Goal: Transaction & Acquisition: Purchase product/service

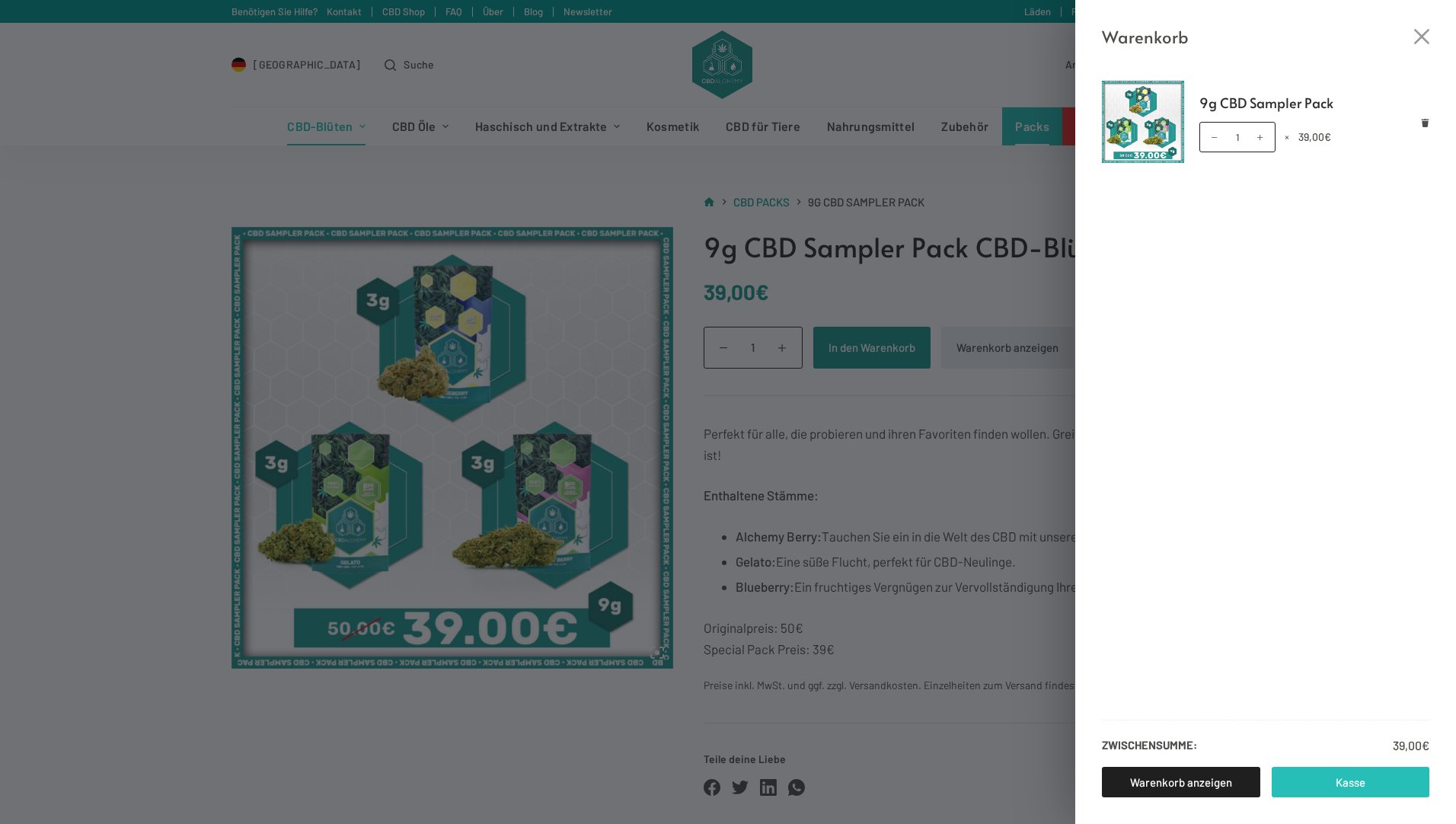
click at [1333, 784] on link "Kasse" at bounding box center [1351, 782] width 159 height 30
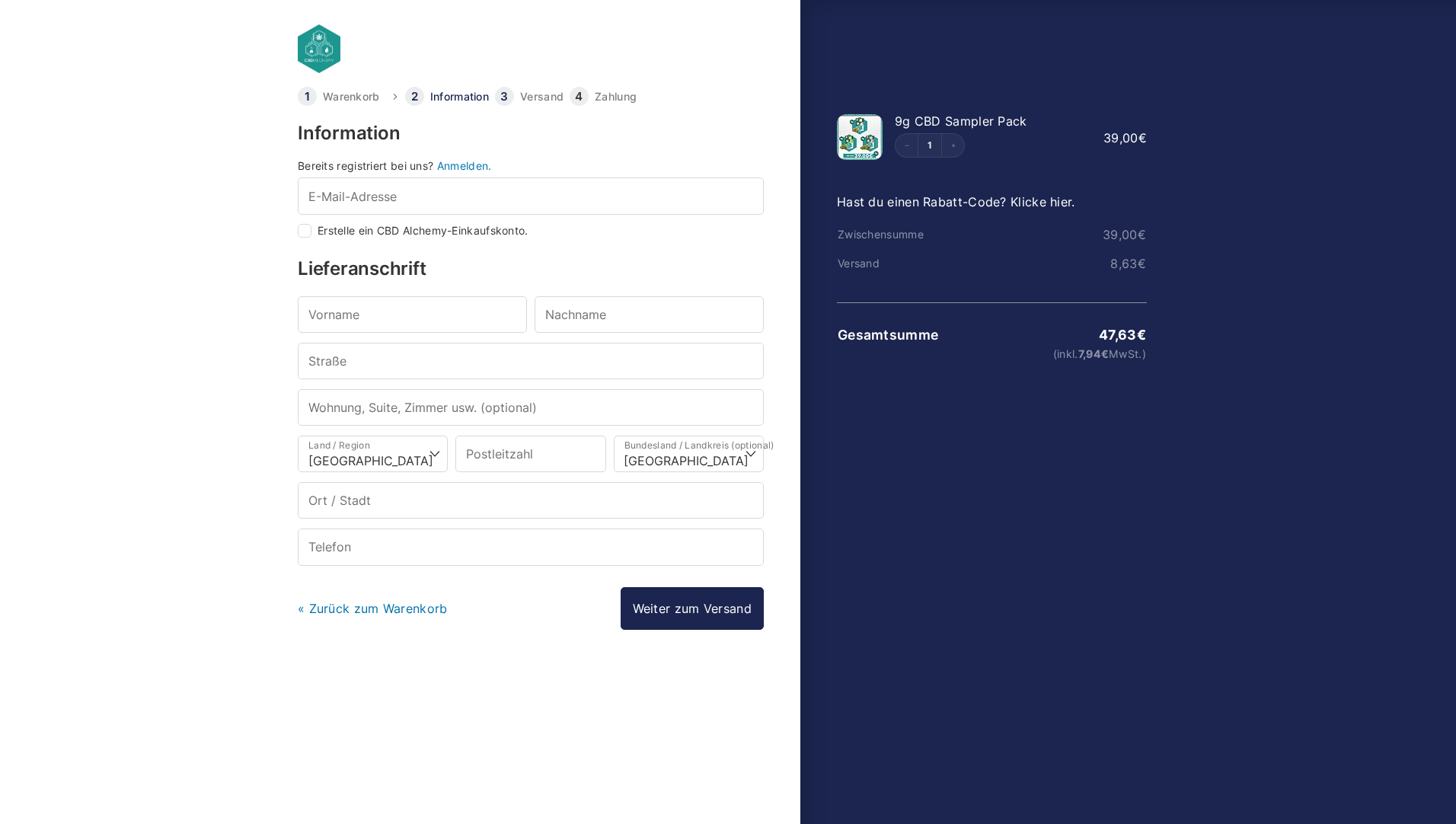
select select "DE-BE"
click at [438, 205] on input "E-Mail-Adresse *" at bounding box center [530, 196] width 466 height 37
type input "[EMAIL_ADDRESS][DOMAIN_NAME]"
type input "[PERSON_NAME]"
type input "Leinen"
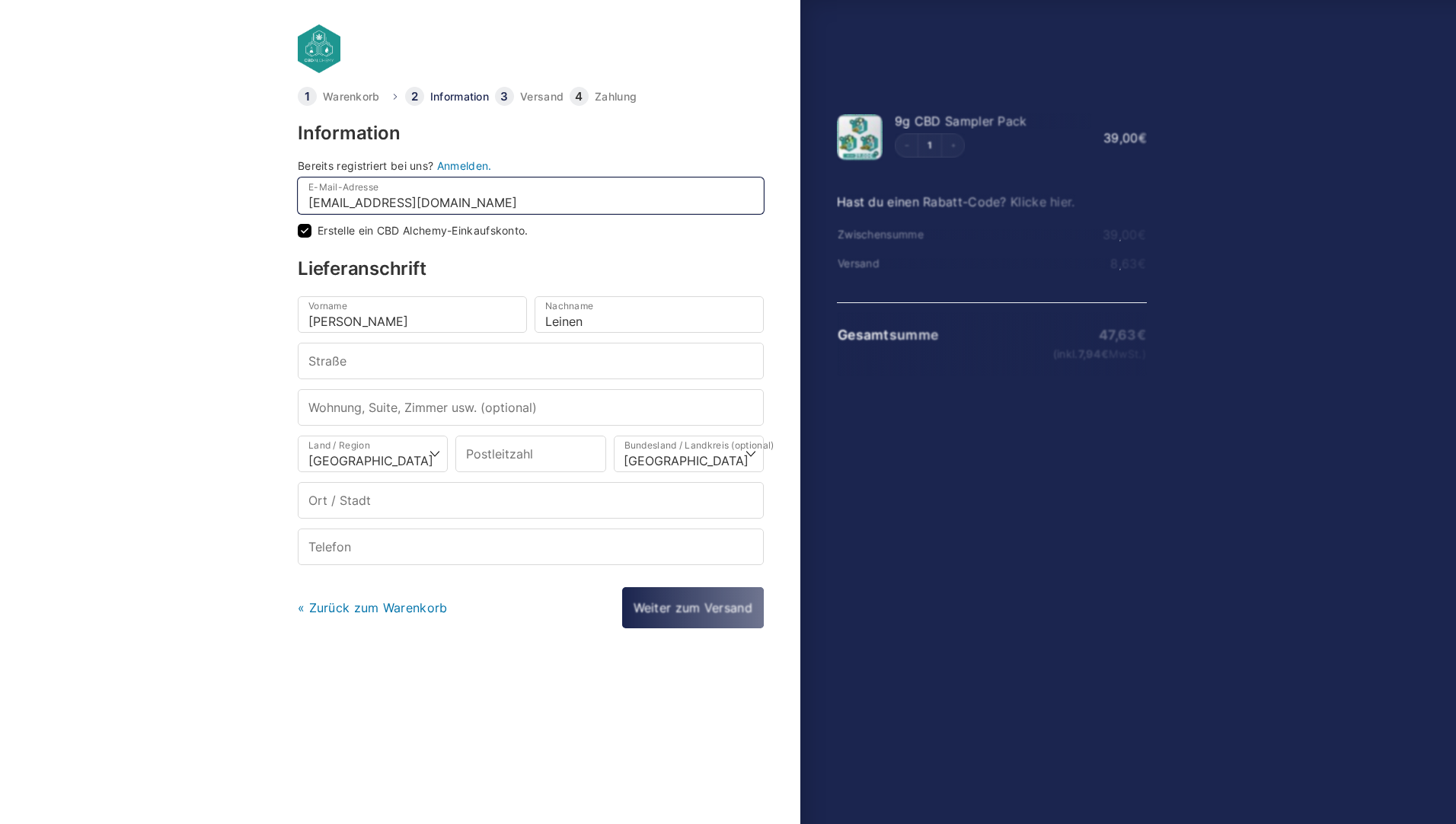
checkbox input "true"
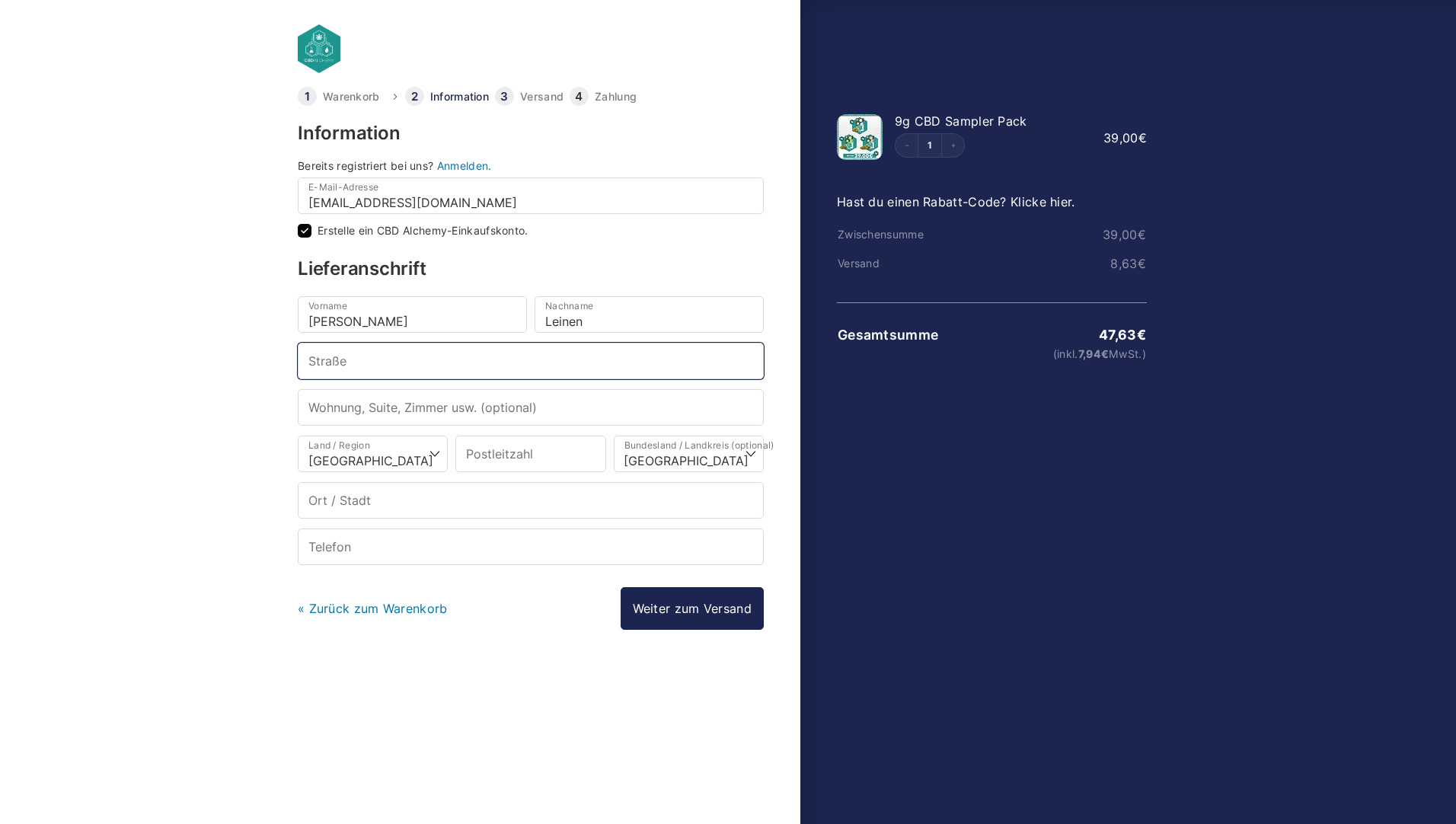
click at [365, 362] on input "Straße *" at bounding box center [530, 362] width 466 height 37
type input "[STREET_ADDRESS]"
type input "66798"
type input "Wallerfangen"
type input "[PHONE_NUMBER]"
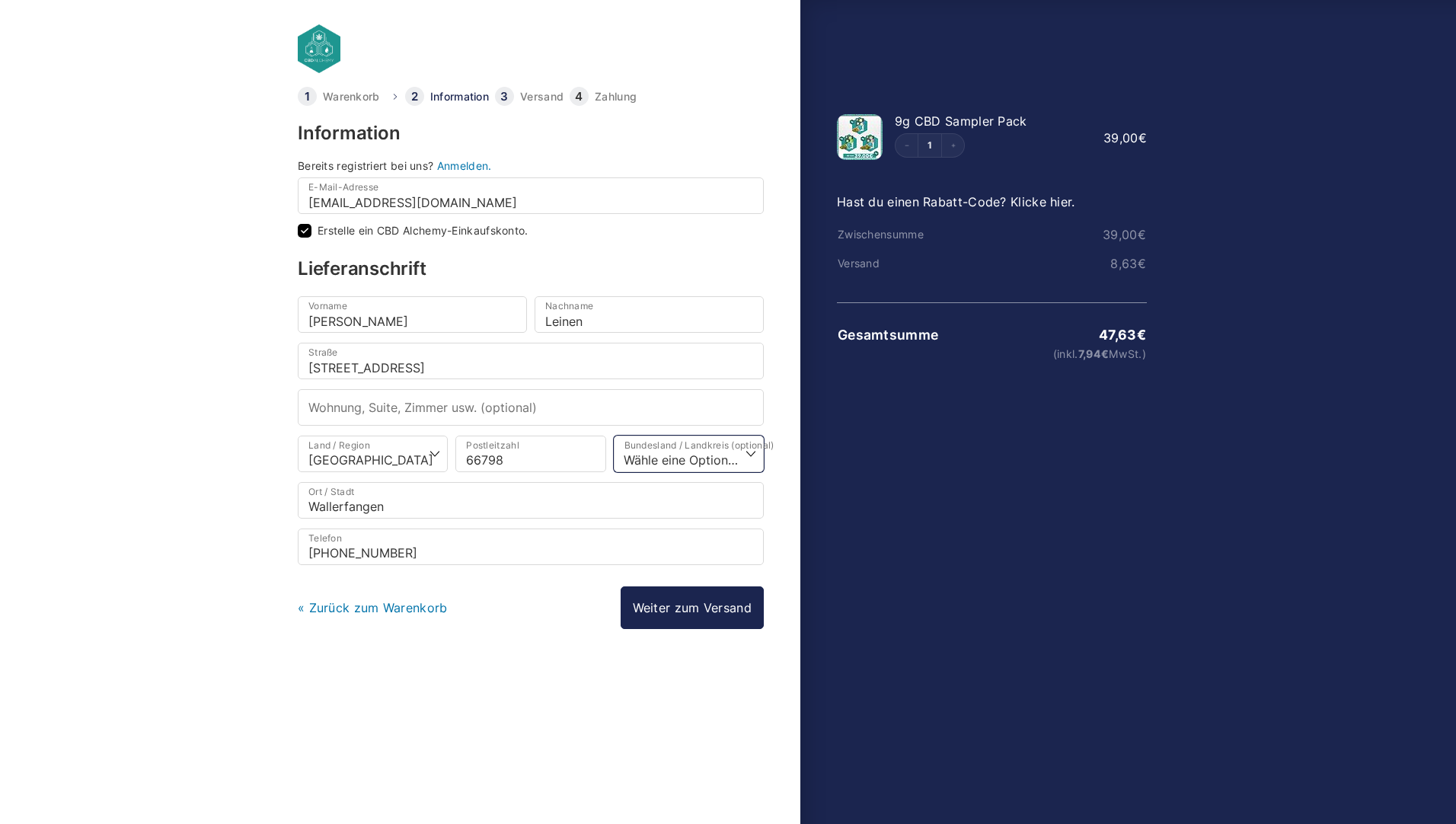
click at [649, 465] on select "Wähle eine Option… [GEOGRAPHIC_DATA] [GEOGRAPHIC_DATA] [GEOGRAPHIC_DATA] [GEOGR…" at bounding box center [688, 454] width 150 height 37
select select "DE-SL"
click at [614, 435] on select "Wähle eine Option… [GEOGRAPHIC_DATA] [GEOGRAPHIC_DATA] [GEOGRAPHIC_DATA] [GEOGR…" at bounding box center [688, 454] width 150 height 37
click at [672, 611] on link "Weiter zum Versand" at bounding box center [692, 608] width 143 height 42
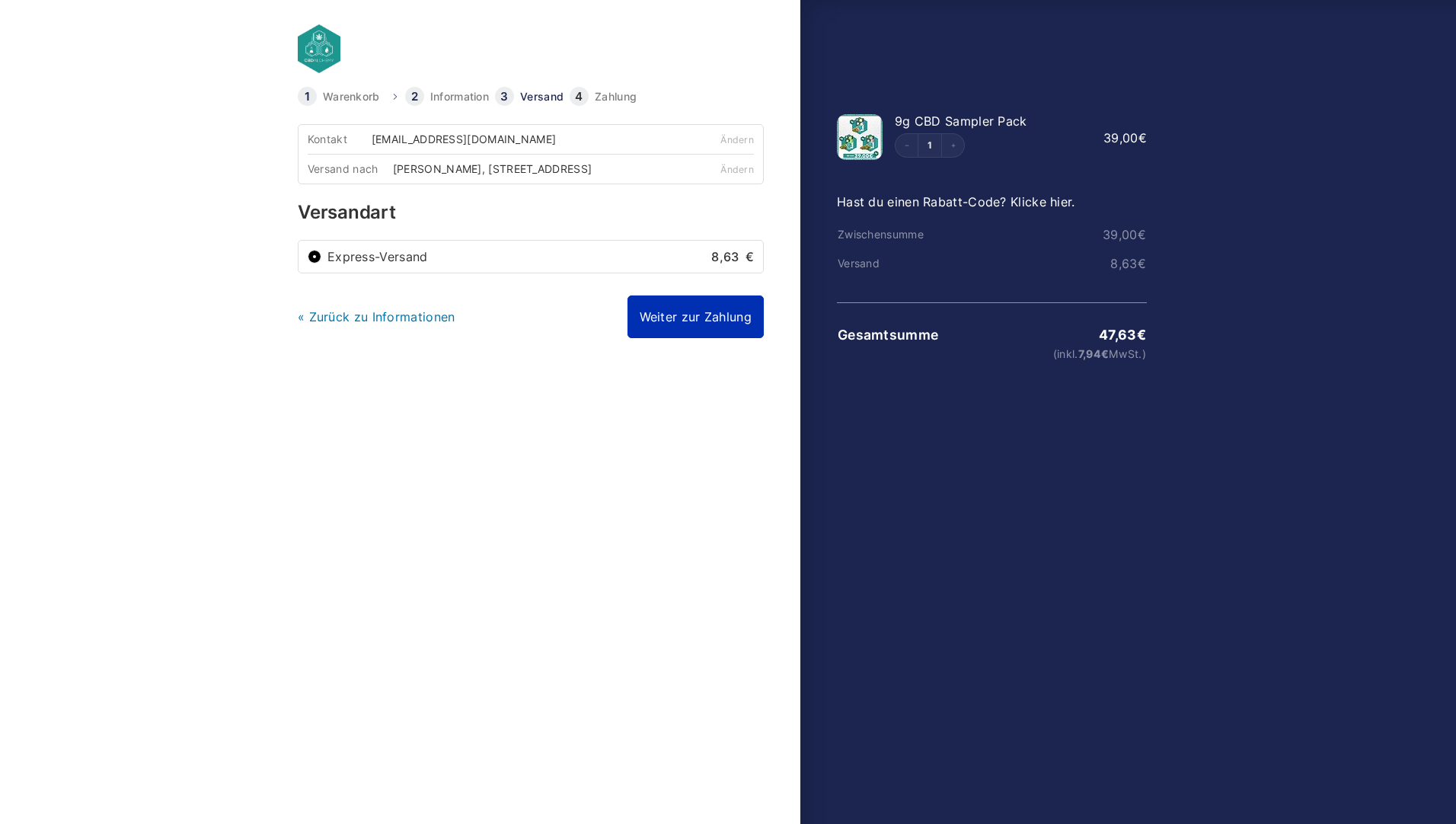
click at [687, 325] on link "Weiter zur Zahlung" at bounding box center [696, 317] width 136 height 42
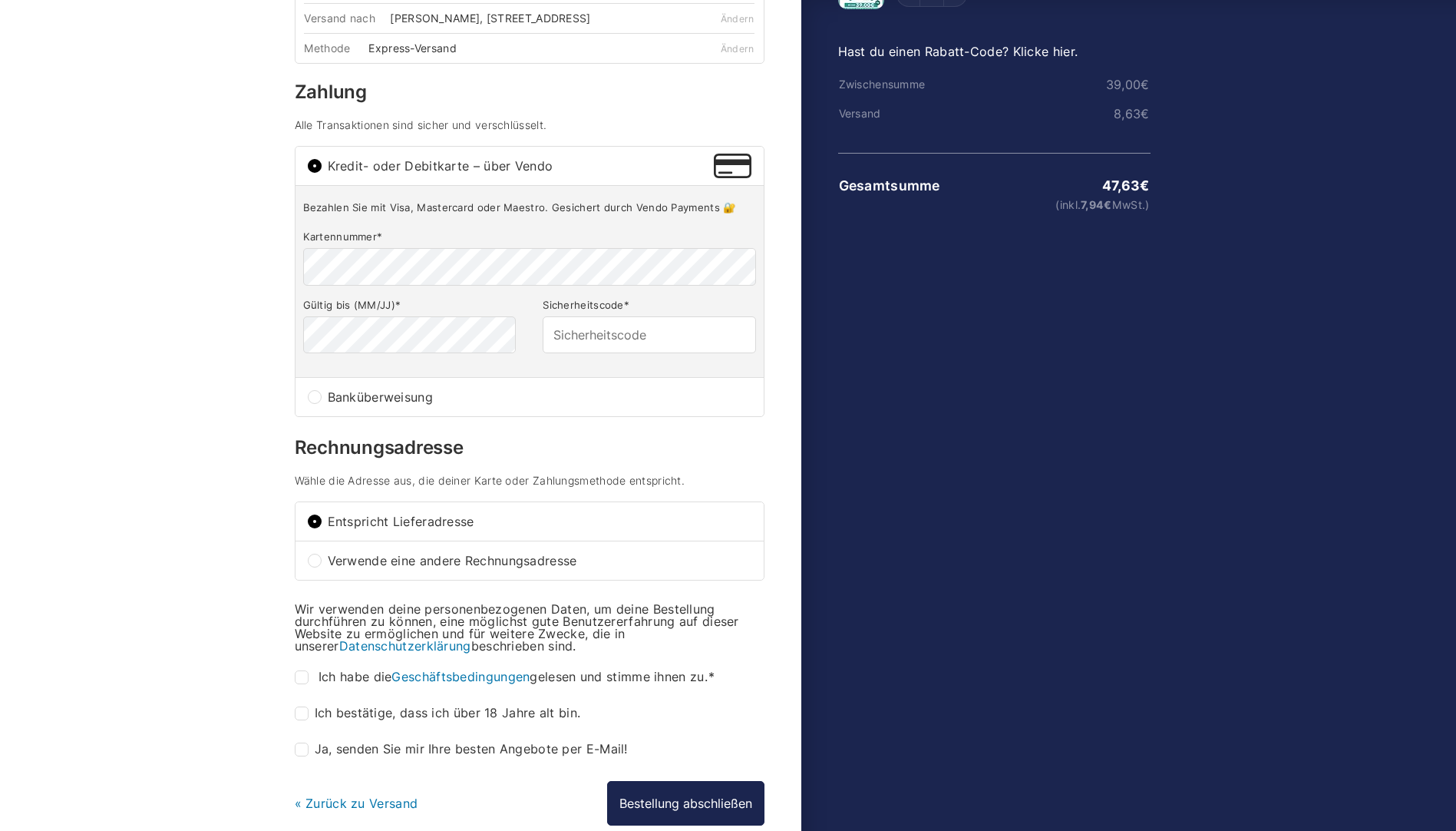
scroll to position [154, 0]
click at [309, 403] on input "Banküberweisung" at bounding box center [314, 395] width 14 height 14
radio input "true"
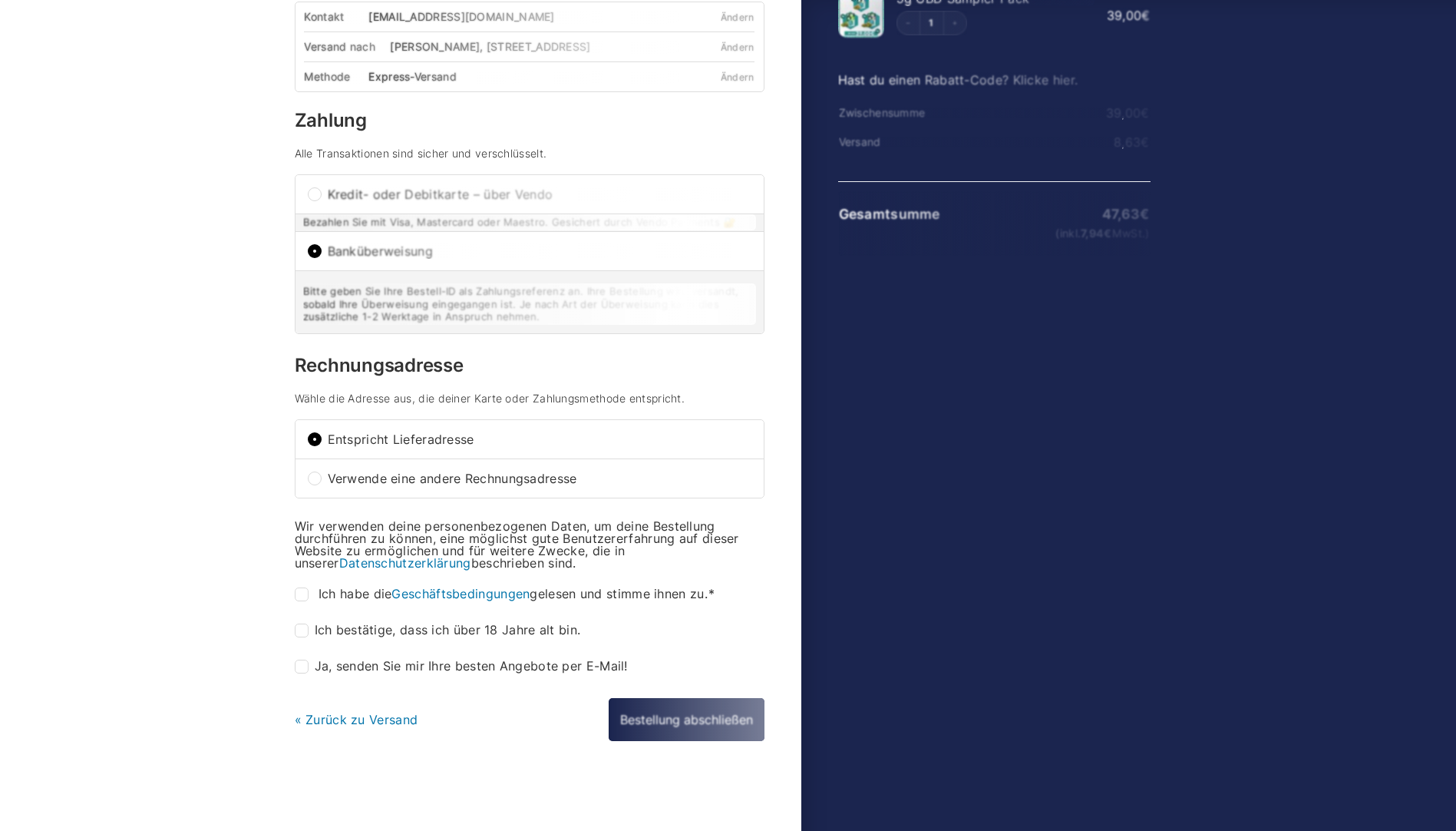
scroll to position [124, 0]
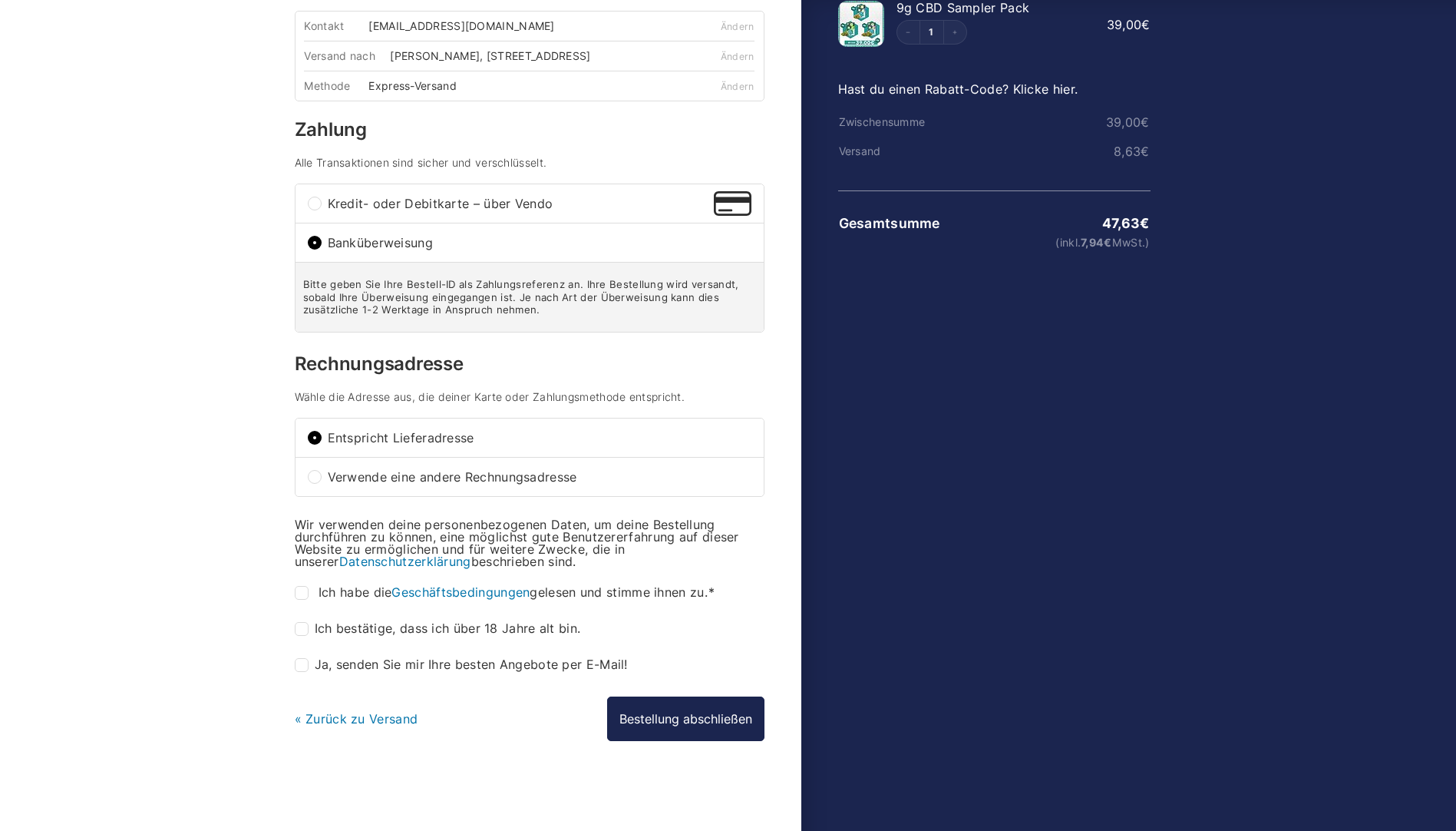
click at [302, 600] on input "Ich habe die Geschäftsbedingungen gelesen und stimme ihnen zu. *" at bounding box center [301, 593] width 14 height 14
checkbox input "true"
click at [301, 628] on input "Ich bestätige, dass ich über 18 Jahre alt bin. *" at bounding box center [301, 629] width 14 height 14
checkbox input "true"
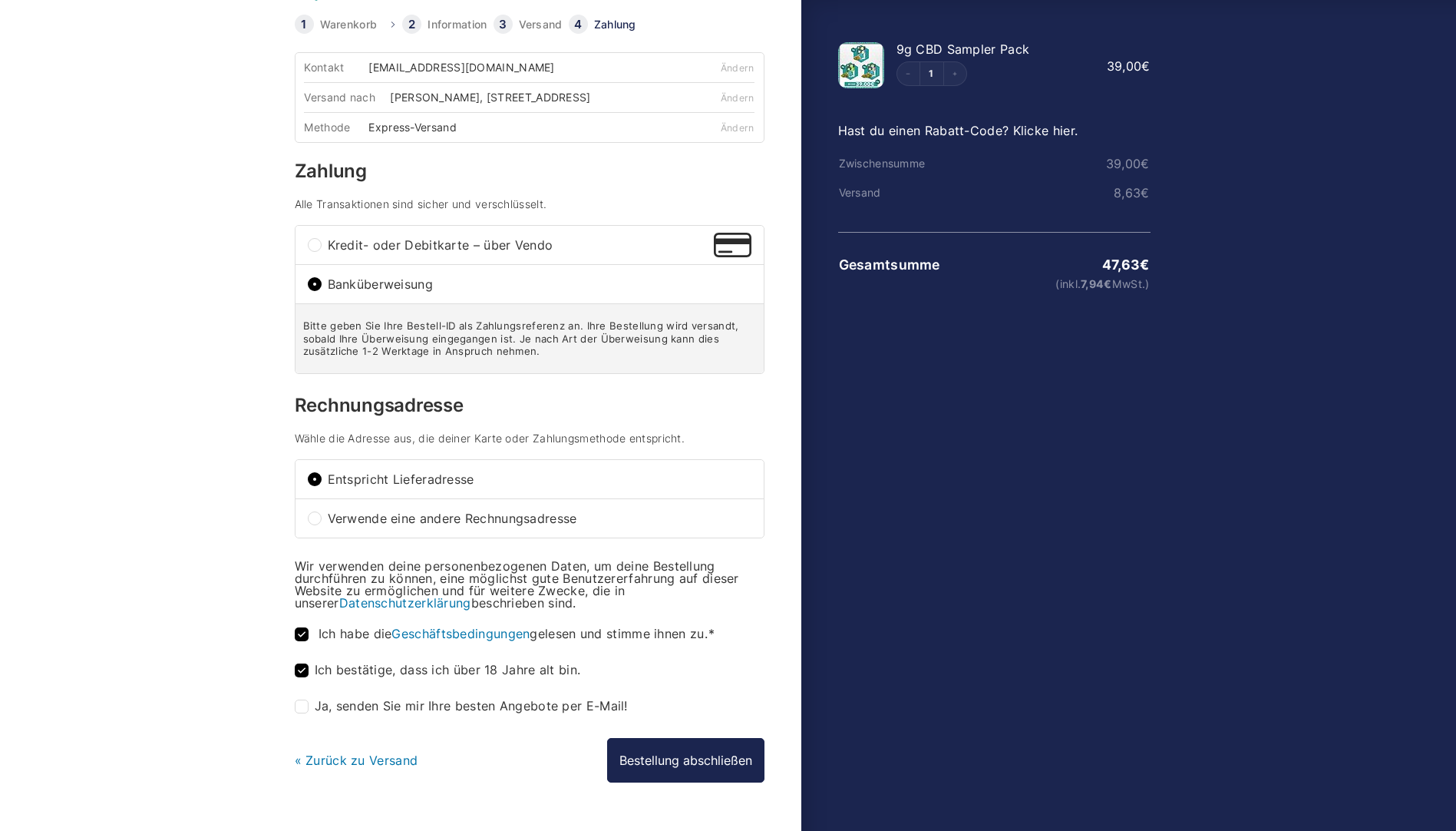
scroll to position [47, 0]
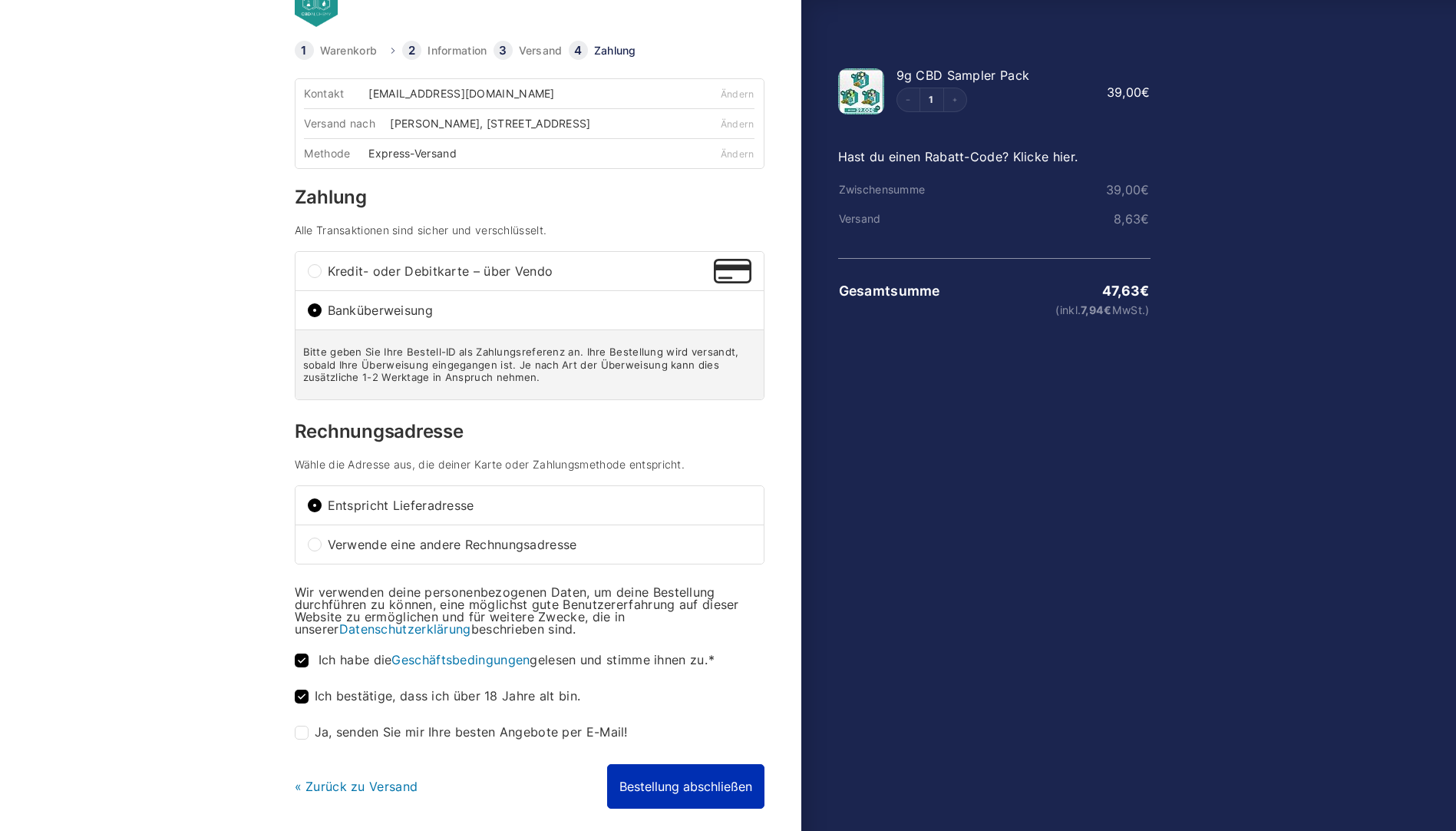
click at [648, 784] on button "Bestellung abschließen" at bounding box center [686, 786] width 158 height 44
